Goal: Task Accomplishment & Management: Use online tool/utility

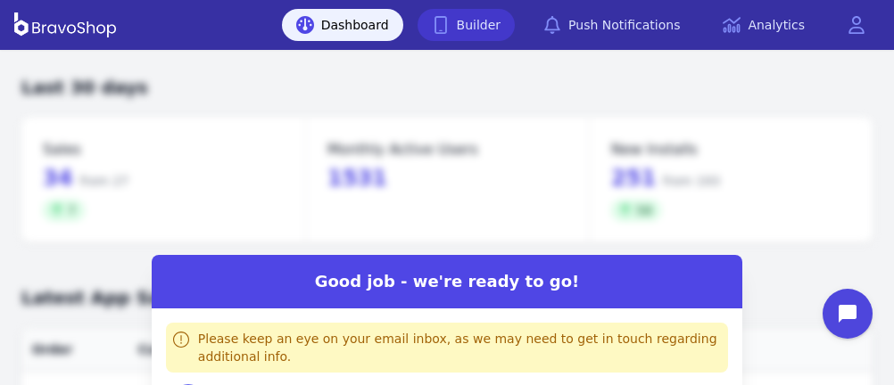
click at [478, 24] on link "Builder" at bounding box center [467, 25] width 98 height 32
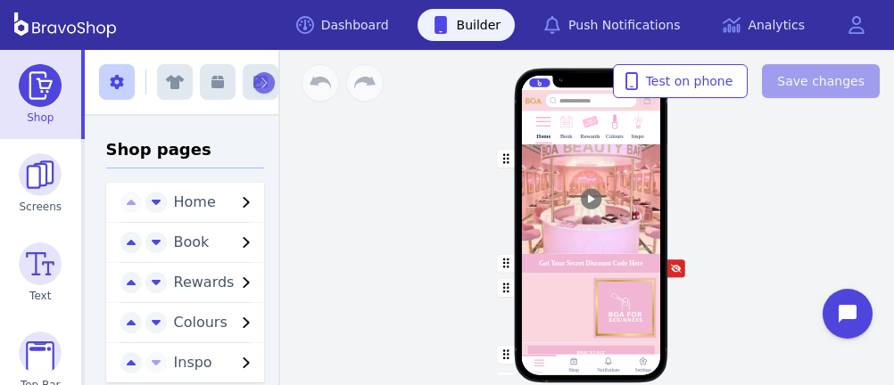
click at [602, 220] on div "button" at bounding box center [590, 200] width 139 height 110
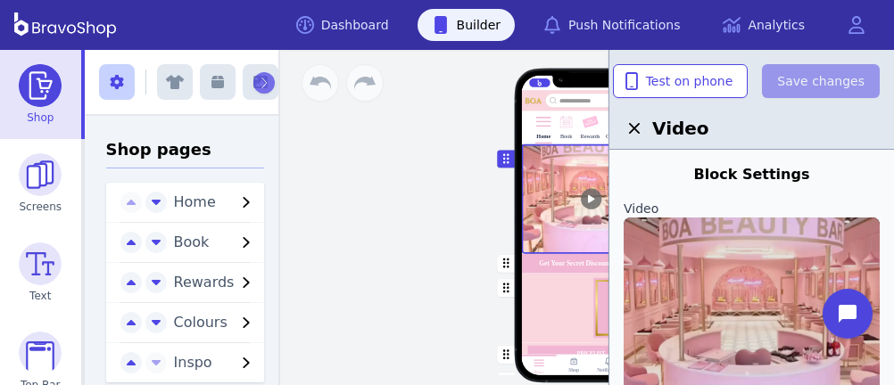
click at [742, 319] on img at bounding box center [752, 319] width 256 height 203
click at [0, 0] on input "file" at bounding box center [0, 0] width 0 height 0
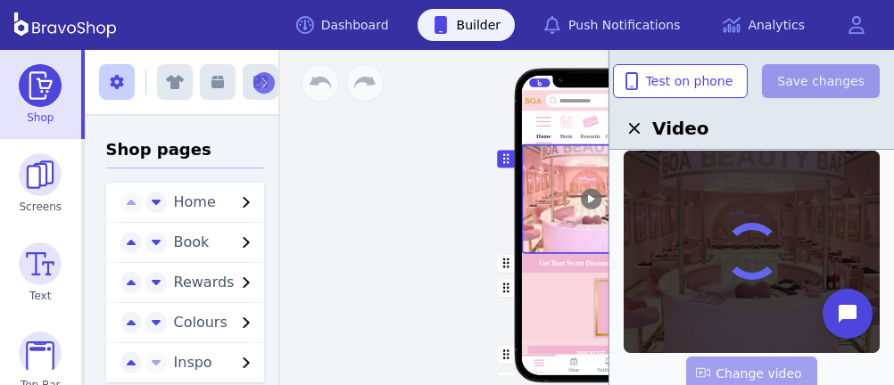
scroll to position [66, 0]
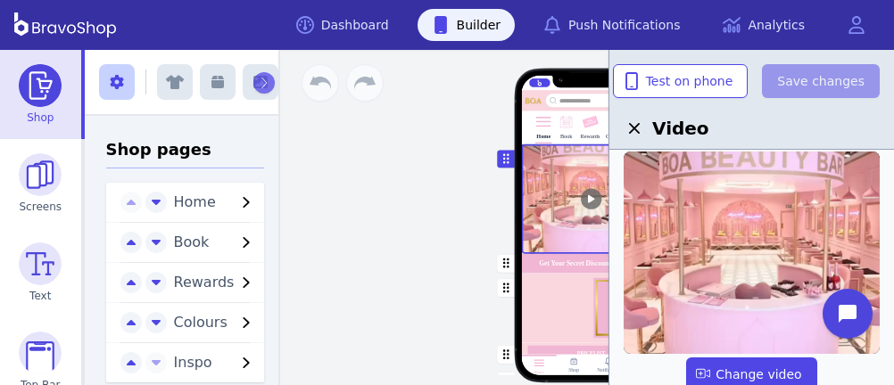
click at [396, 263] on div "Home Book Rewards Colours Inspo Get Your Secret Discount Code Here PRICELIST Fe…" at bounding box center [590, 218] width 607 height 336
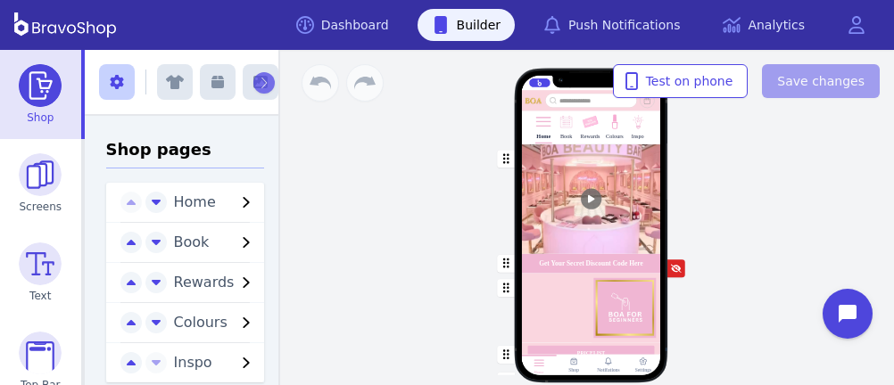
click at [529, 175] on div "button" at bounding box center [590, 200] width 139 height 110
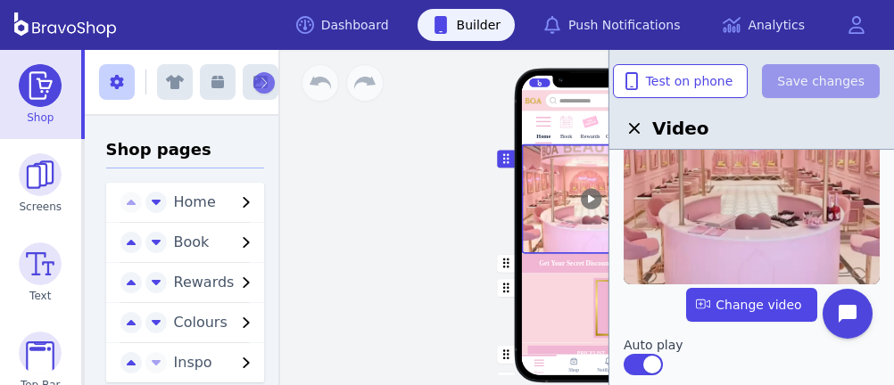
scroll to position [134, 0]
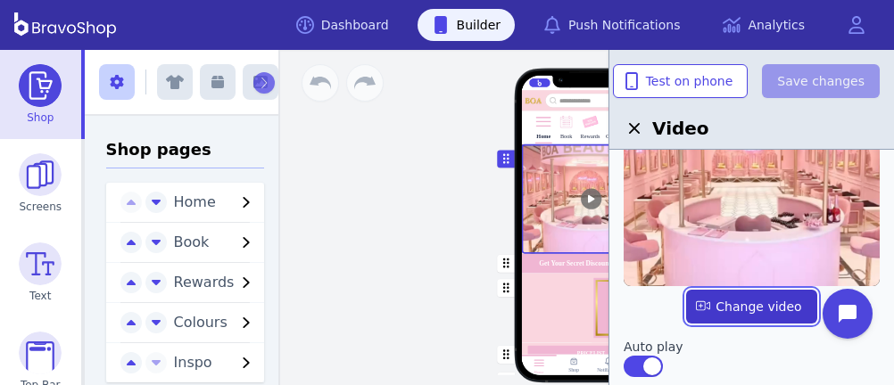
click at [743, 302] on label "button" at bounding box center [751, 307] width 130 height 34
click at [0, 0] on input "file" at bounding box center [0, 0] width 0 height 0
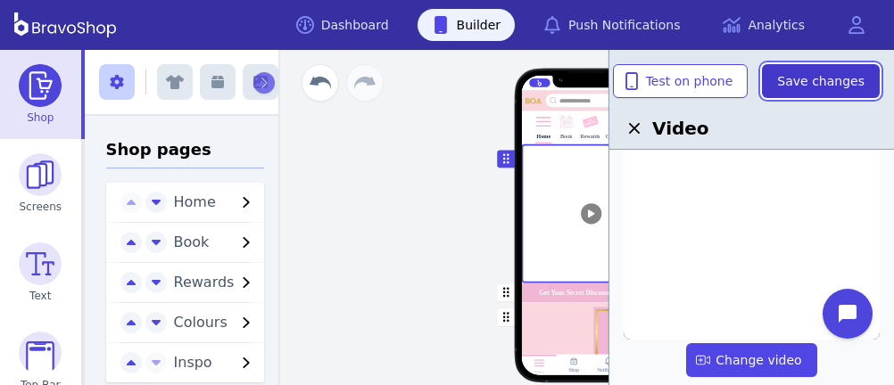
click at [835, 80] on span "Save changes" at bounding box center [820, 81] width 87 height 18
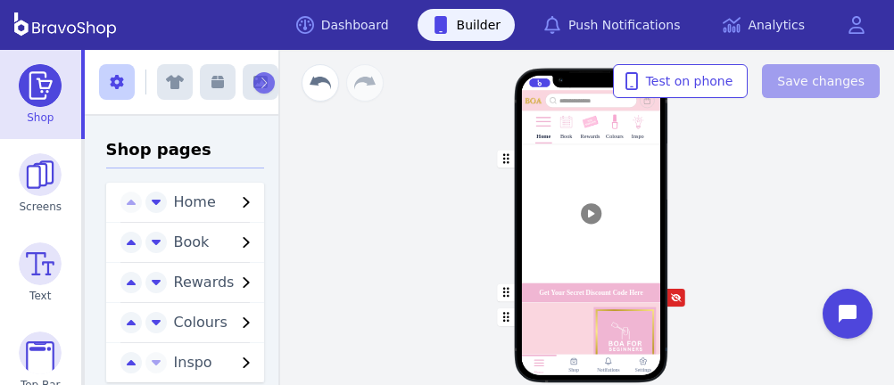
click at [557, 240] on div "button" at bounding box center [590, 214] width 139 height 139
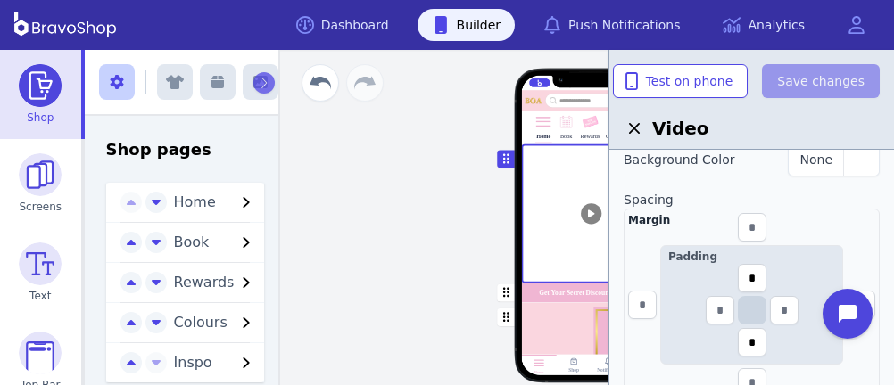
scroll to position [0, 0]
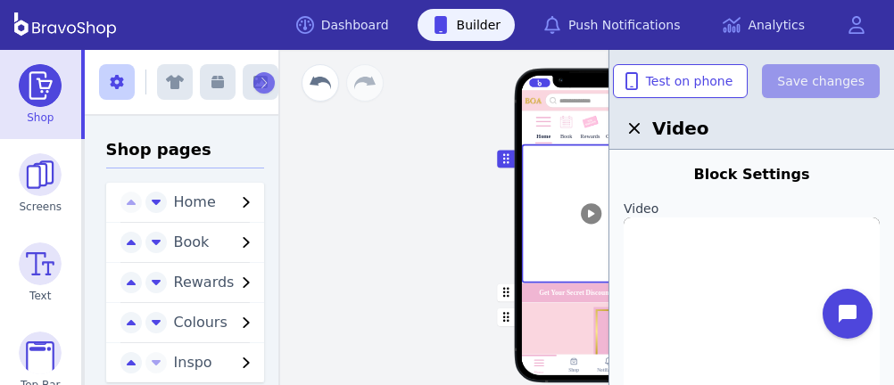
click at [477, 226] on div "Home Book Rewards Colours Inspo Get Your Secret Discount Code Here PRICELIST Fe…" at bounding box center [591, 233] width 335 height 214
click at [544, 181] on div "button" at bounding box center [590, 214] width 139 height 139
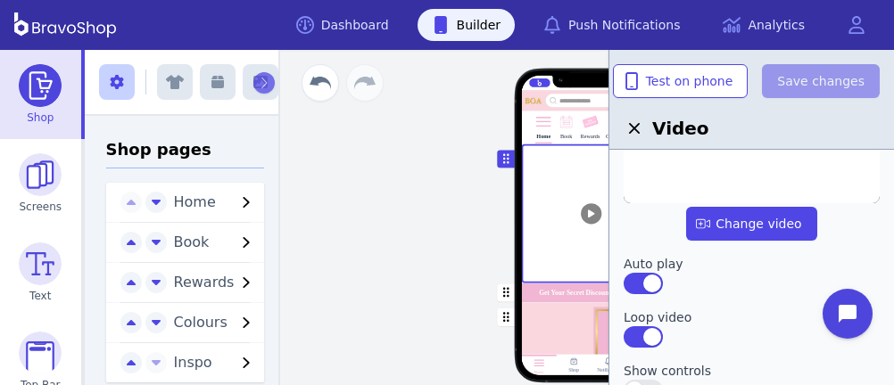
scroll to position [269, 0]
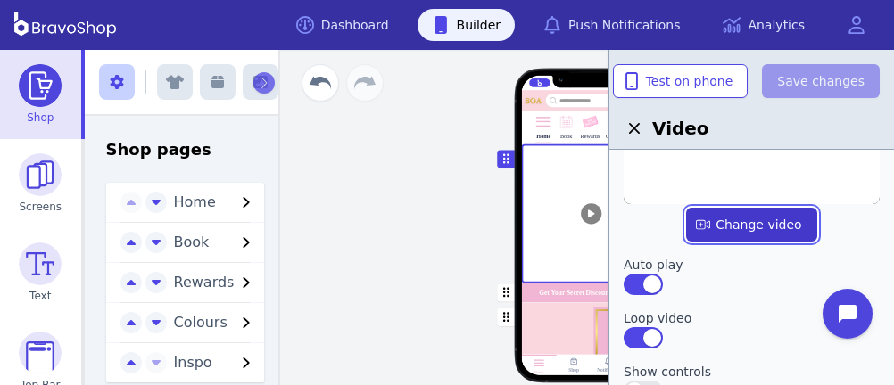
click at [723, 220] on label "button" at bounding box center [751, 225] width 130 height 34
click at [0, 0] on input "file" at bounding box center [0, 0] width 0 height 0
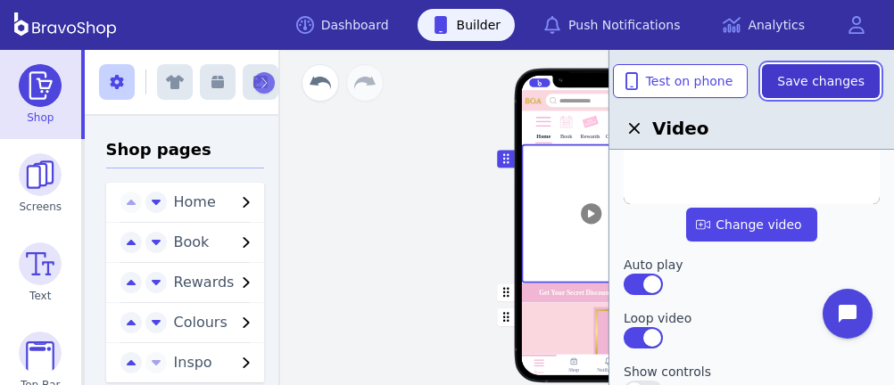
click at [826, 85] on span "Save changes" at bounding box center [820, 81] width 87 height 18
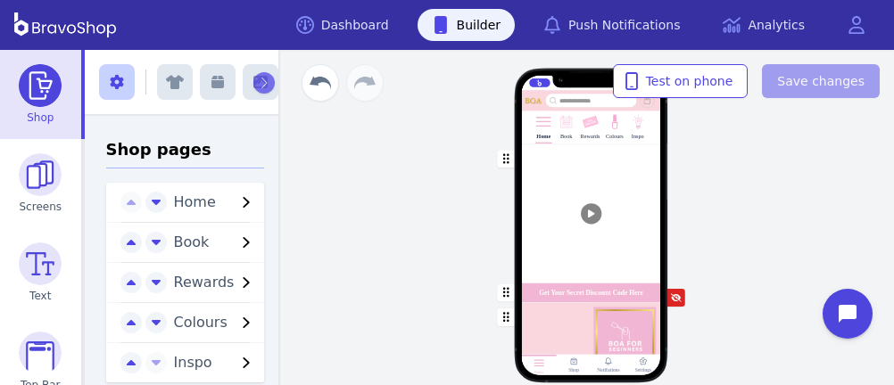
click at [526, 187] on div "button" at bounding box center [590, 214] width 139 height 139
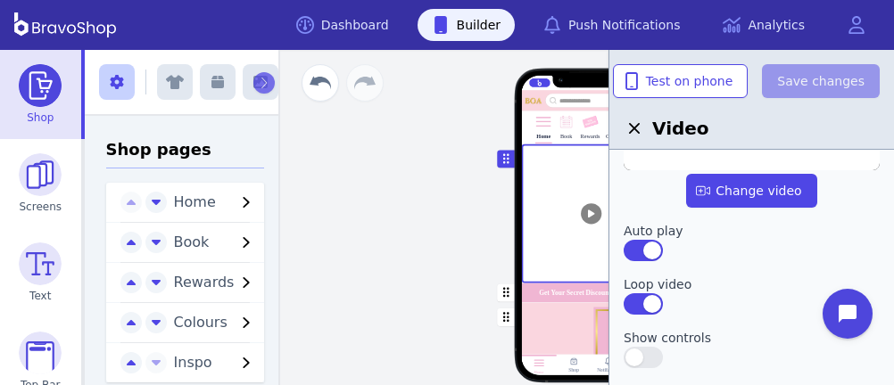
scroll to position [312, 0]
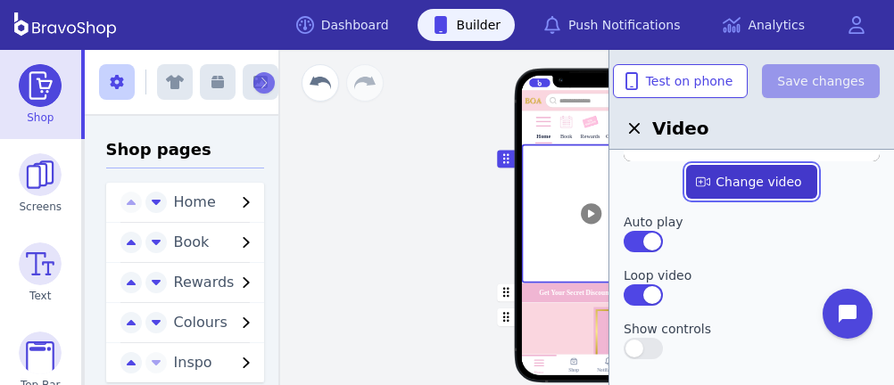
click at [723, 183] on label "button" at bounding box center [751, 182] width 130 height 34
click at [0, 0] on input "file" at bounding box center [0, 0] width 0 height 0
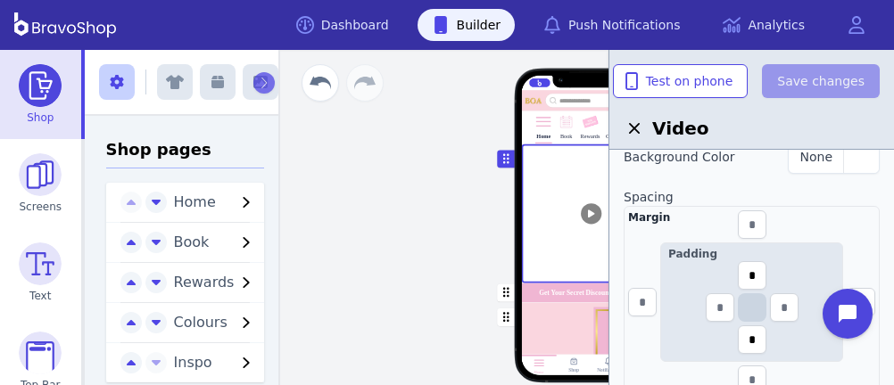
scroll to position [0, 0]
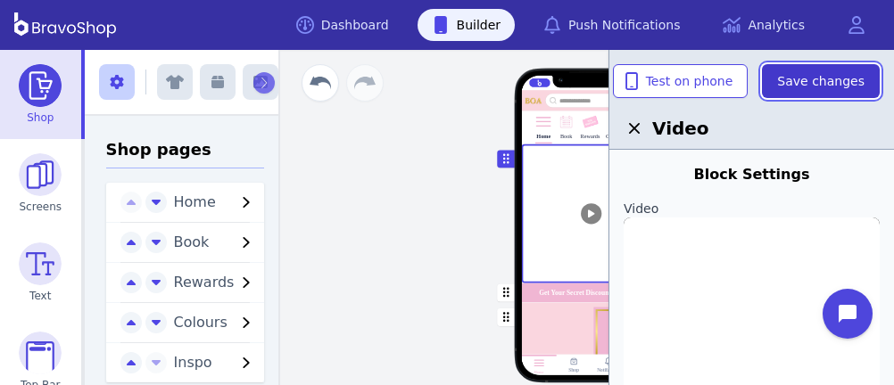
click at [805, 87] on span "Save changes" at bounding box center [820, 81] width 87 height 18
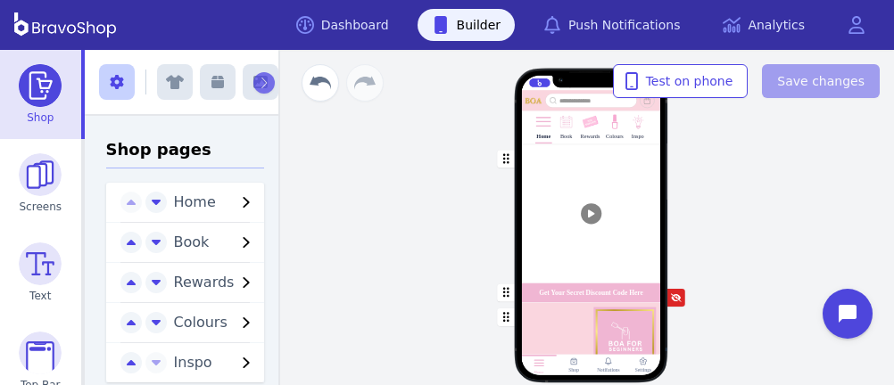
click at [763, 277] on div "Home Book Rewards Colours Inspo Get Your Secret Discount Code Here PRICELIST Fe…" at bounding box center [590, 218] width 607 height 336
